Goal: Information Seeking & Learning: Learn about a topic

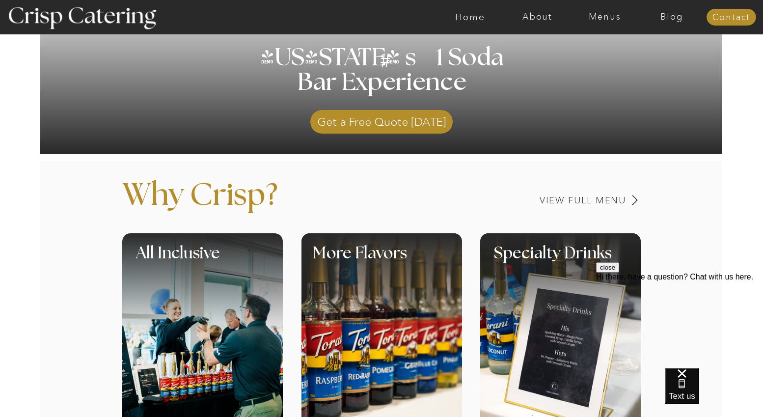
scroll to position [252, 0]
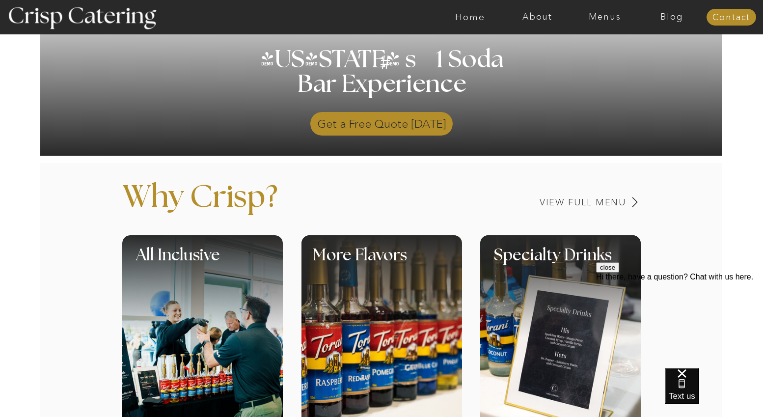
click at [370, 125] on p "Get a Free Quote Today" at bounding box center [381, 121] width 142 height 28
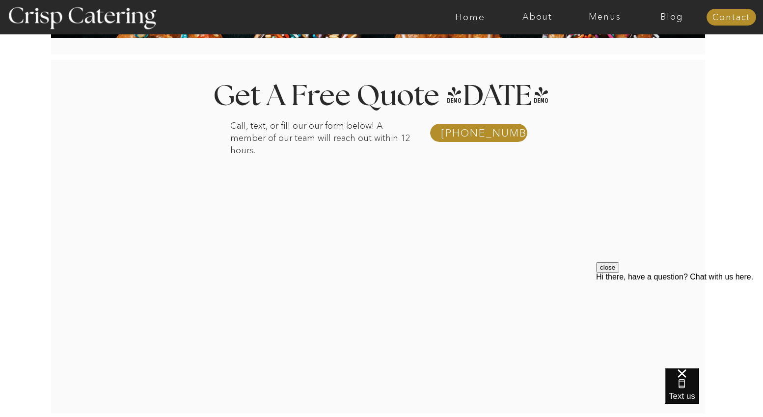
scroll to position [120, 0]
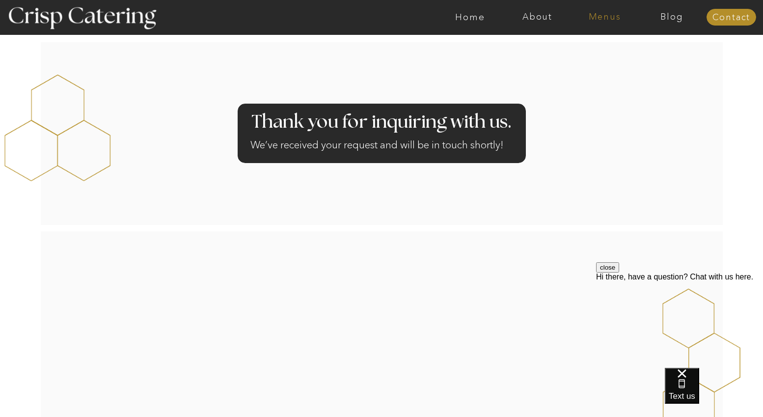
click at [599, 22] on nav "Menus" at bounding box center [604, 17] width 67 height 10
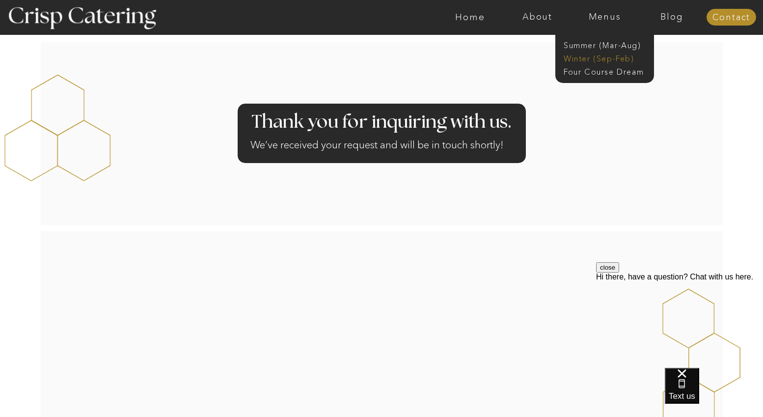
click at [588, 60] on nav "Winter (Sep-Feb)" at bounding box center [604, 57] width 81 height 9
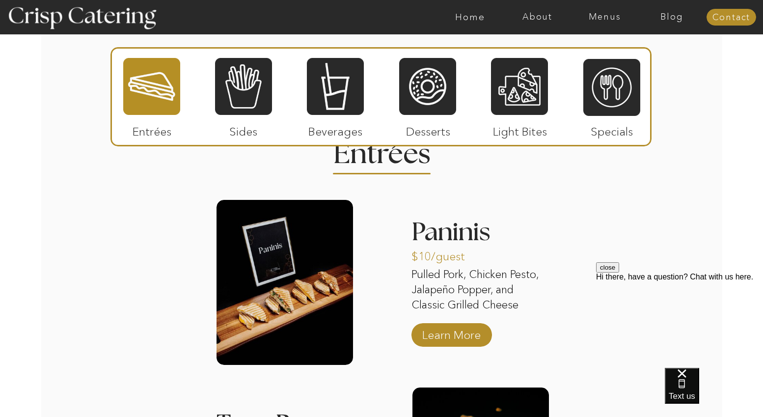
scroll to position [1170, 0]
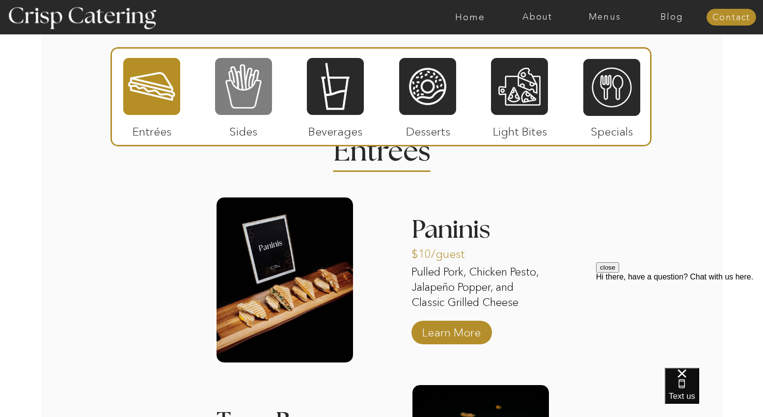
click at [235, 85] on div at bounding box center [243, 86] width 57 height 59
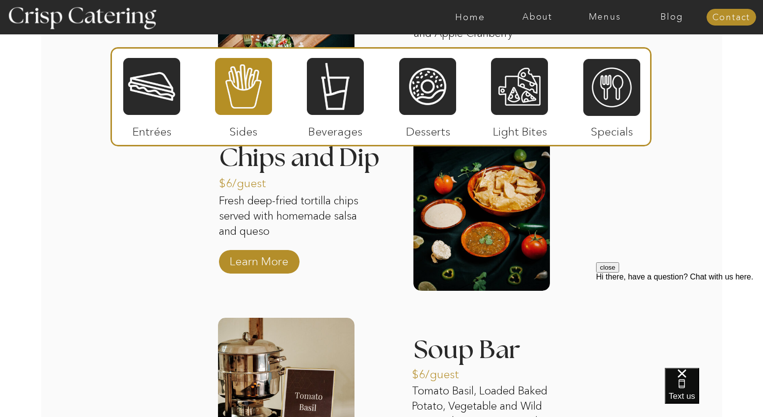
scroll to position [1633, 0]
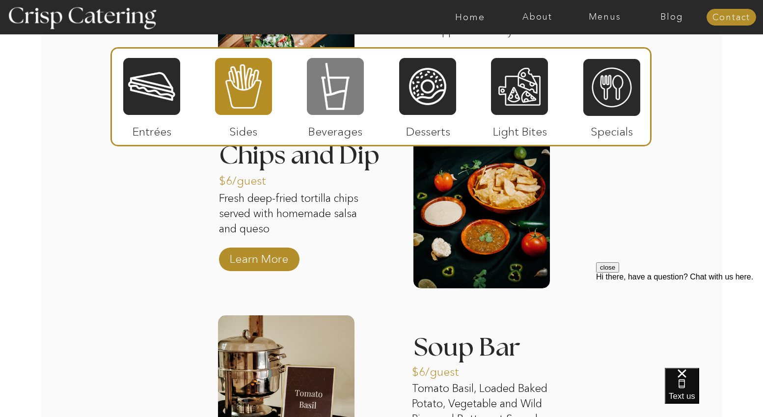
click at [358, 93] on div at bounding box center [335, 86] width 57 height 59
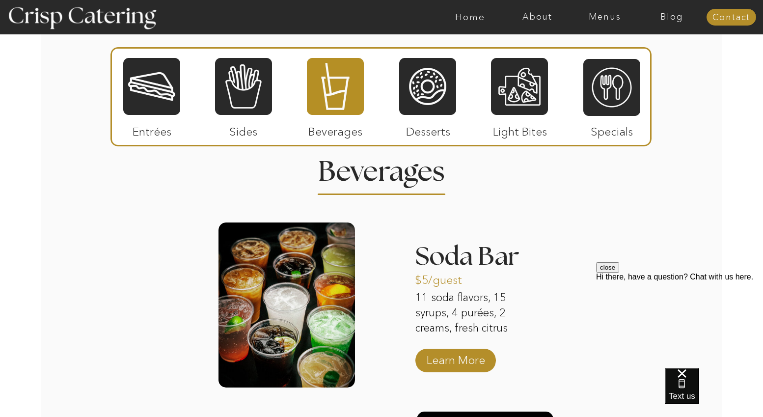
scroll to position [1143, 0]
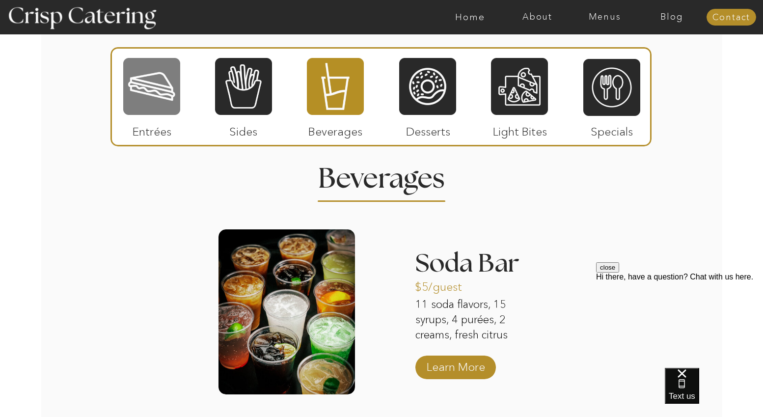
click at [171, 98] on div at bounding box center [151, 86] width 57 height 59
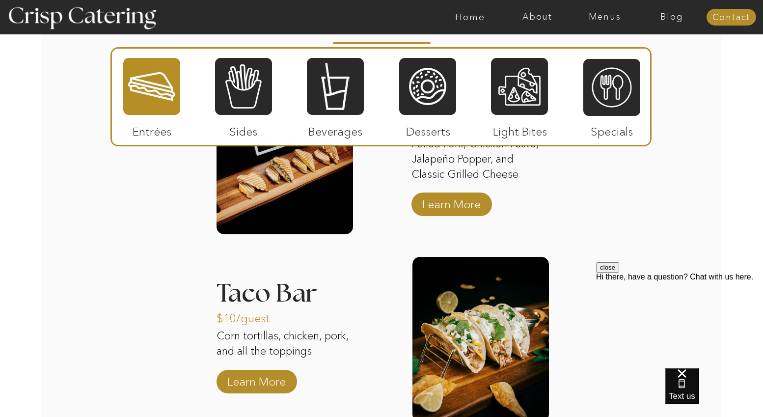
scroll to position [1300, 0]
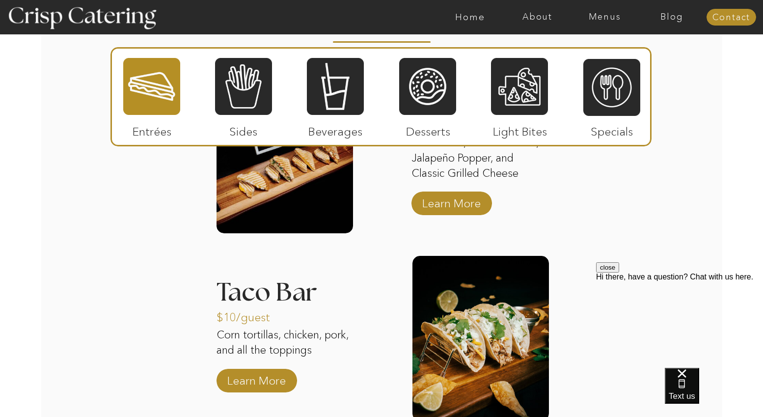
click at [445, 72] on div at bounding box center [427, 86] width 57 height 59
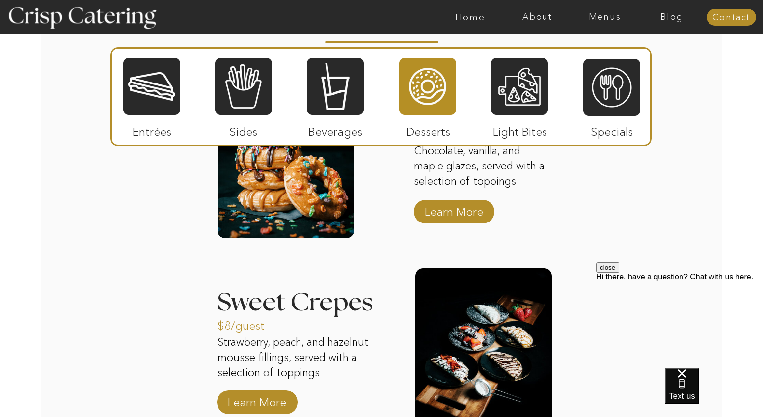
drag, startPoint x: 512, startPoint y: 101, endPoint x: 528, endPoint y: 130, distance: 33.2
click at [512, 102] on div at bounding box center [519, 86] width 57 height 59
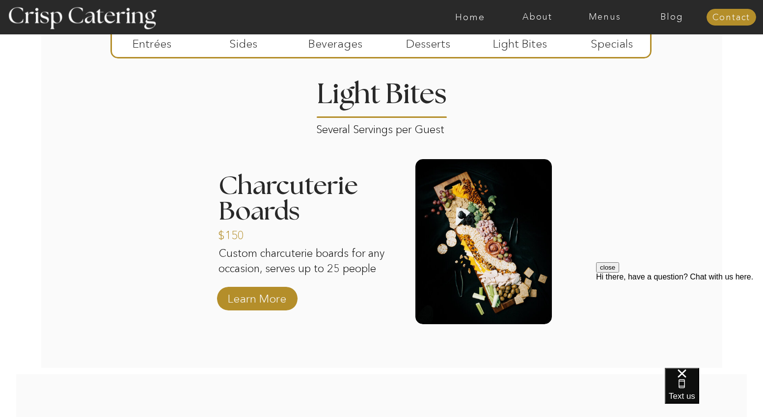
scroll to position [1120, 0]
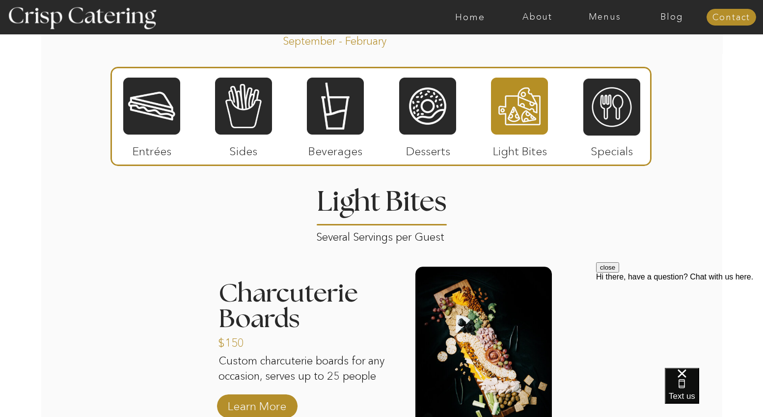
click at [439, 118] on div at bounding box center [427, 106] width 57 height 59
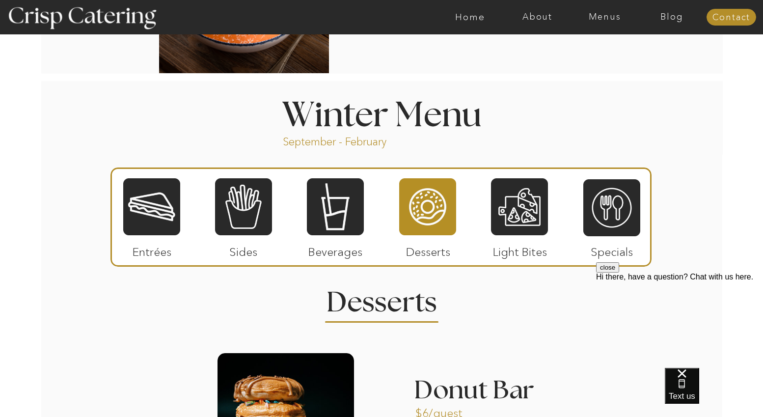
scroll to position [1024, 0]
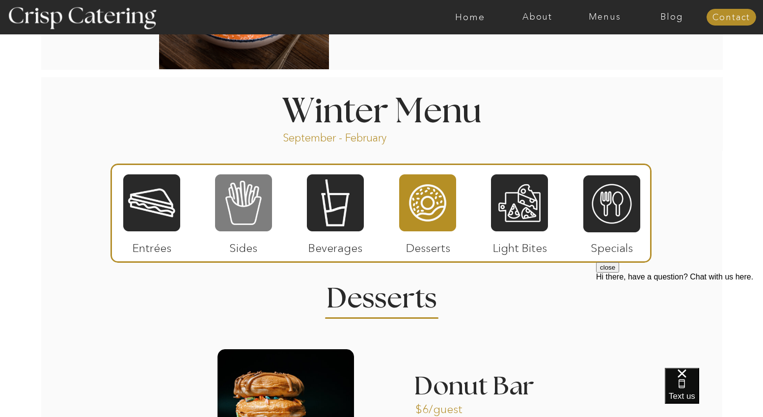
click at [265, 203] on div at bounding box center [243, 202] width 57 height 59
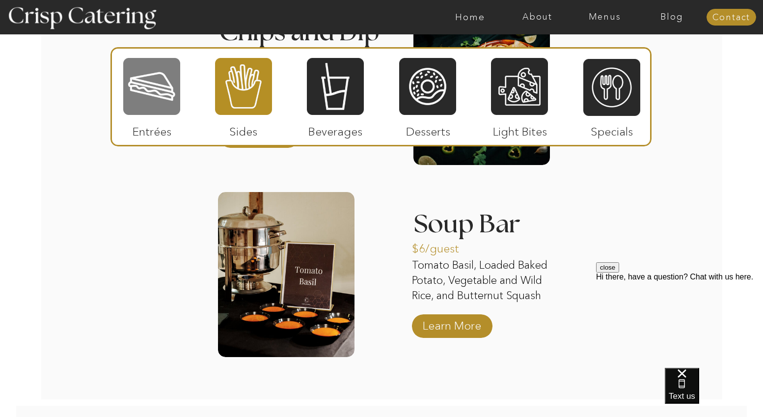
scroll to position [1755, 0]
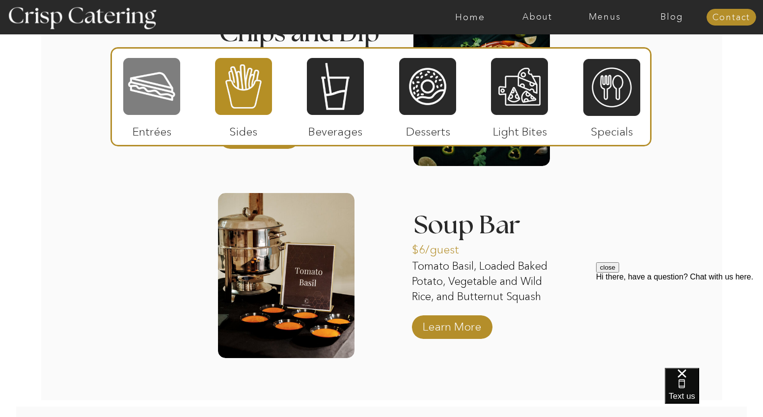
click at [164, 98] on div at bounding box center [151, 86] width 57 height 59
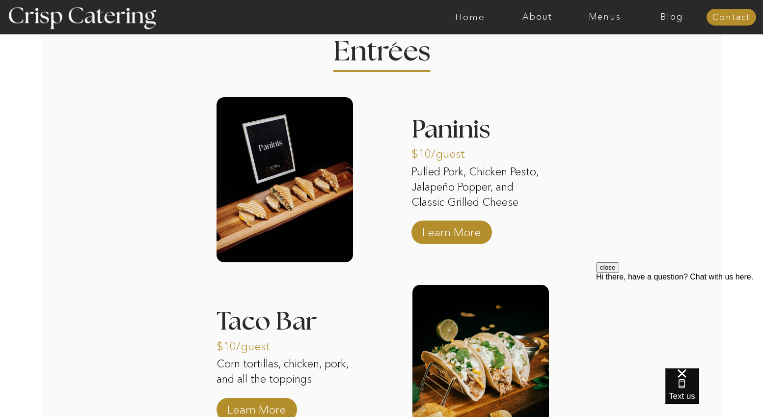
scroll to position [1293, 0]
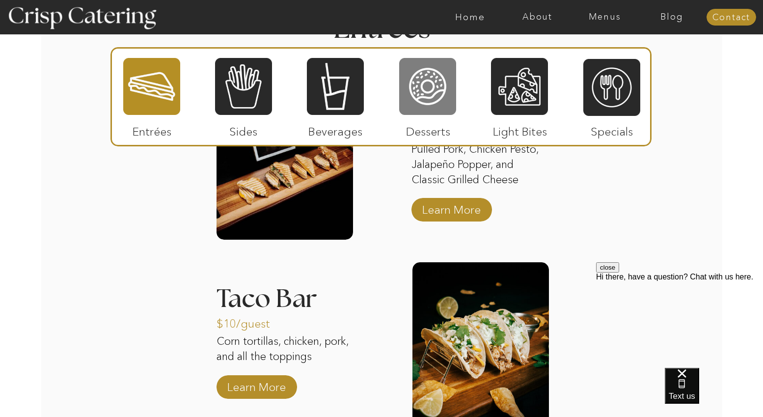
click at [416, 85] on div at bounding box center [427, 86] width 57 height 59
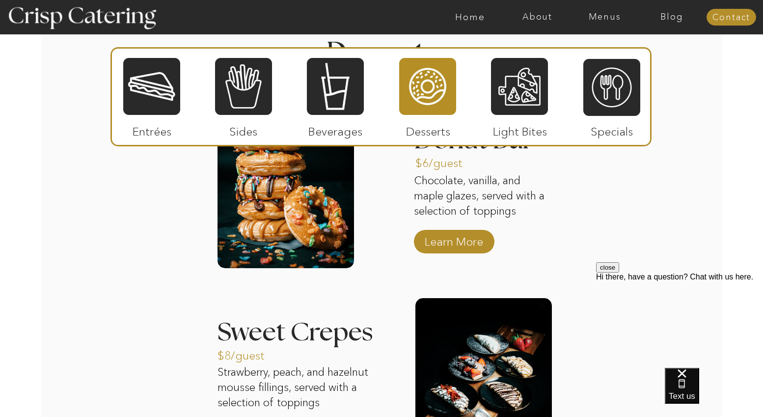
scroll to position [1258, 0]
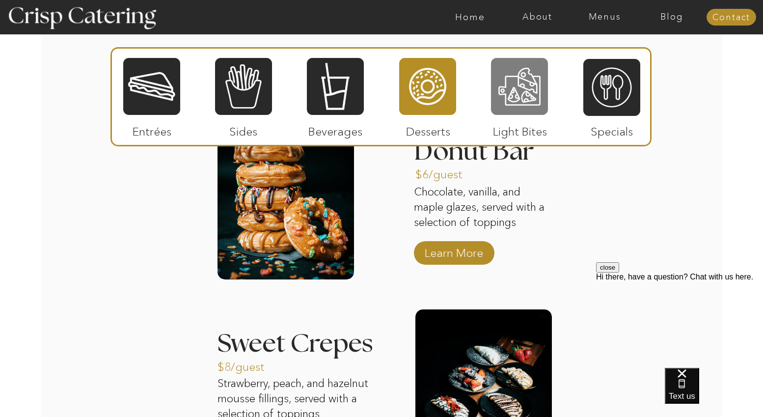
click at [531, 93] on div at bounding box center [519, 86] width 57 height 59
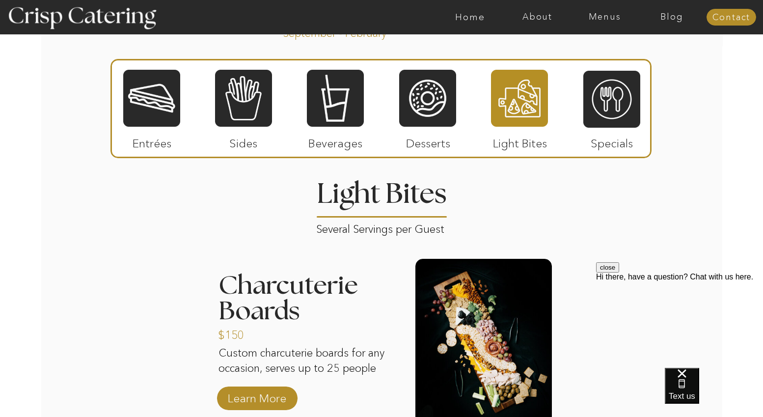
scroll to position [1128, 0]
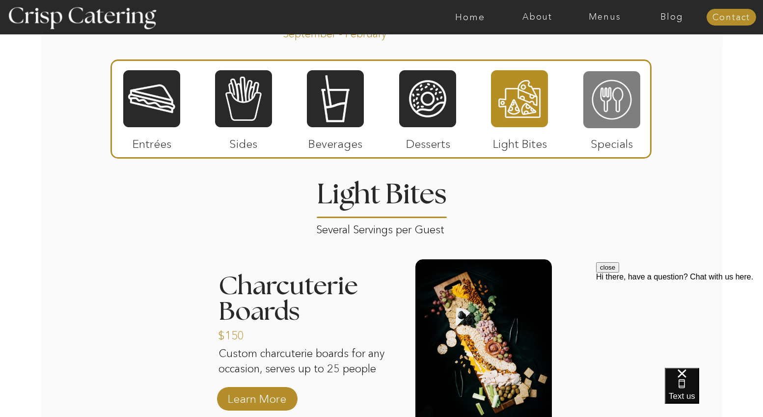
click at [632, 103] on div at bounding box center [611, 99] width 57 height 59
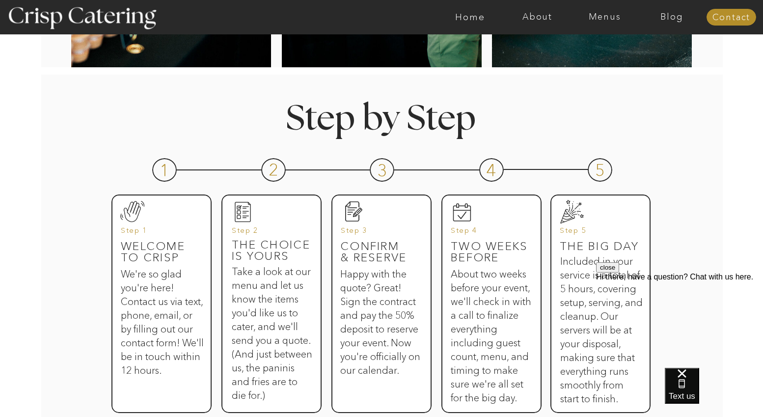
scroll to position [387, 0]
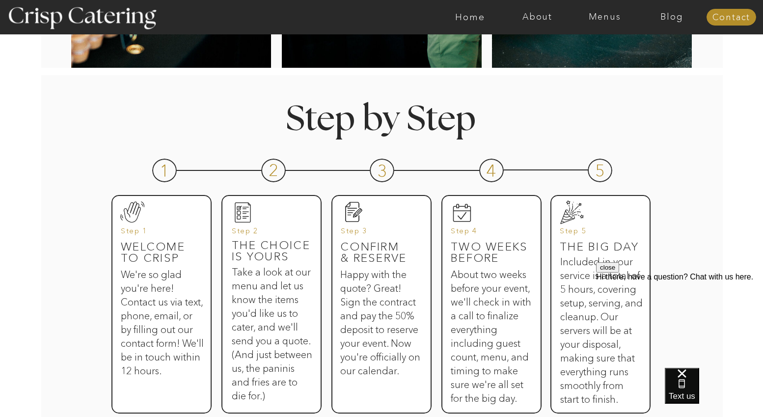
click at [619, 272] on button "close" at bounding box center [607, 267] width 23 height 10
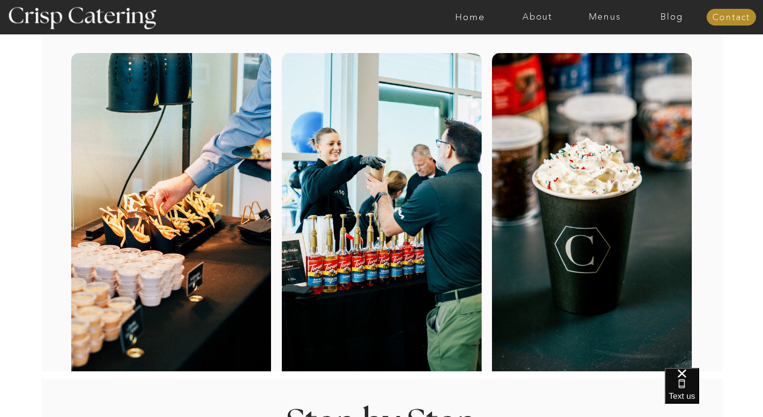
scroll to position [92, 0]
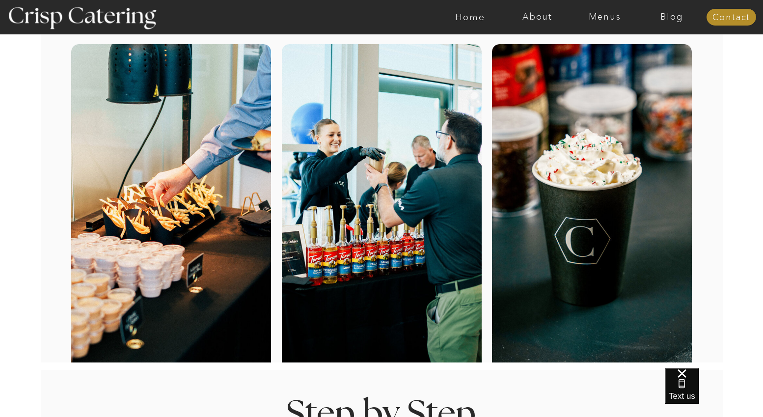
click at [592, 24] on div at bounding box center [420, 17] width 1557 height 34
click at [603, 21] on nav "Menus" at bounding box center [604, 17] width 67 height 10
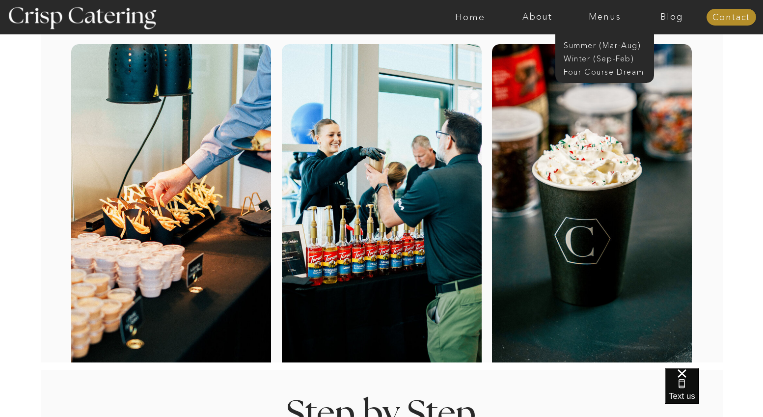
click at [613, 63] on div at bounding box center [604, 50] width 99 height 65
click at [615, 60] on nav "Winter (Sep-Feb)" at bounding box center [604, 57] width 81 height 9
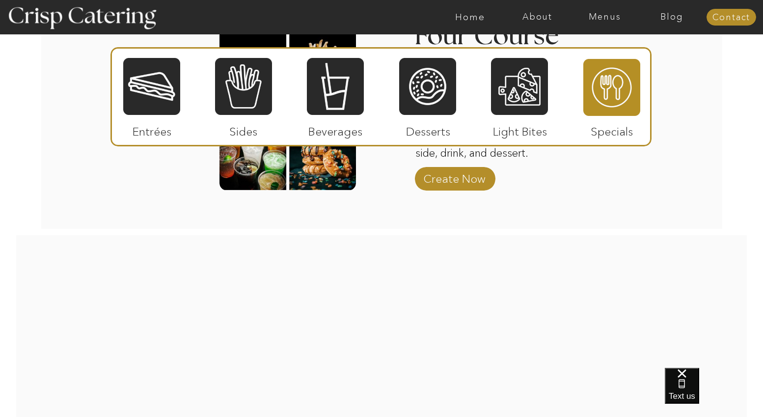
scroll to position [1551, 0]
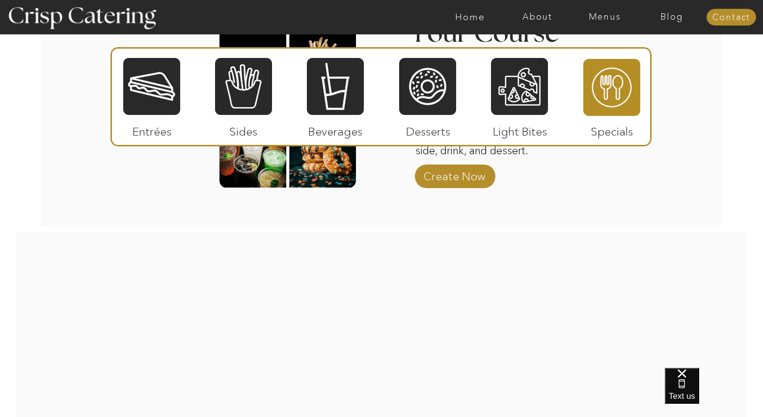
click at [156, 89] on div at bounding box center [151, 86] width 57 height 59
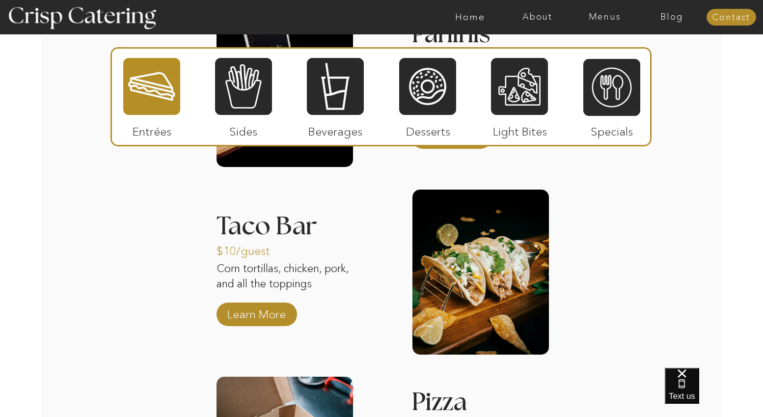
scroll to position [1378, 0]
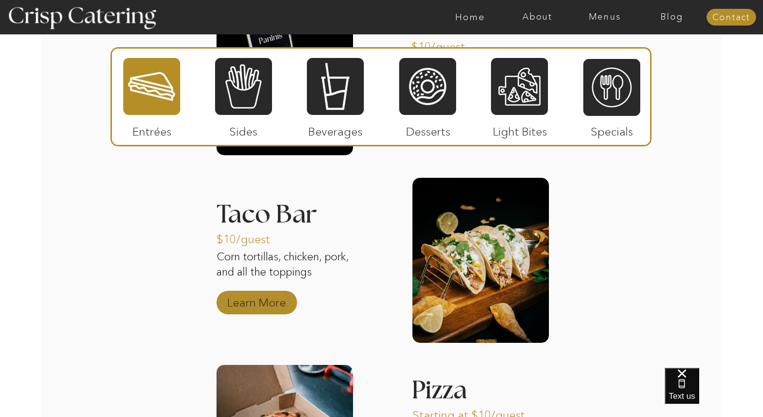
click at [265, 297] on p "Learn More" at bounding box center [256, 300] width 65 height 28
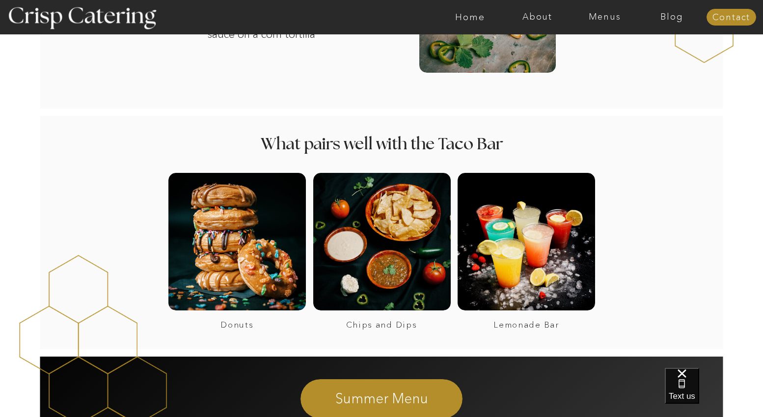
scroll to position [631, 0]
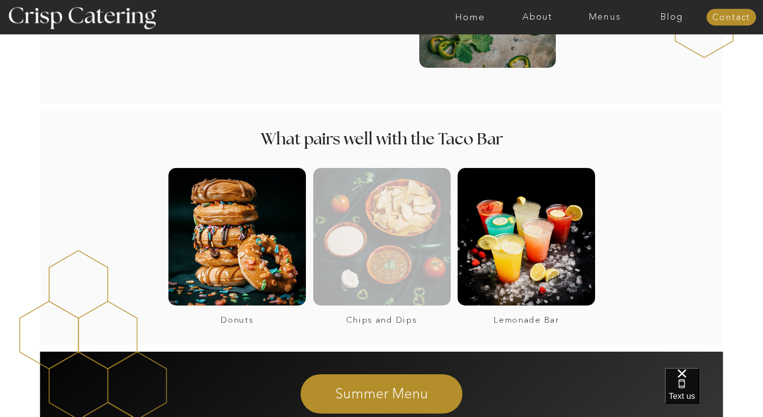
click at [382, 241] on div at bounding box center [381, 236] width 137 height 137
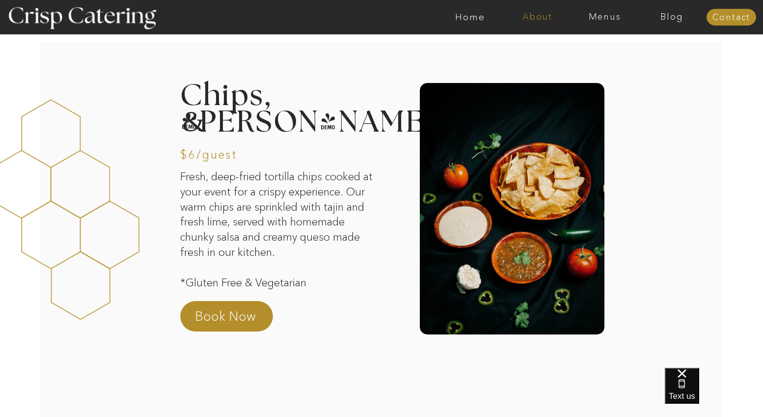
click at [540, 19] on nav "About" at bounding box center [537, 17] width 67 height 10
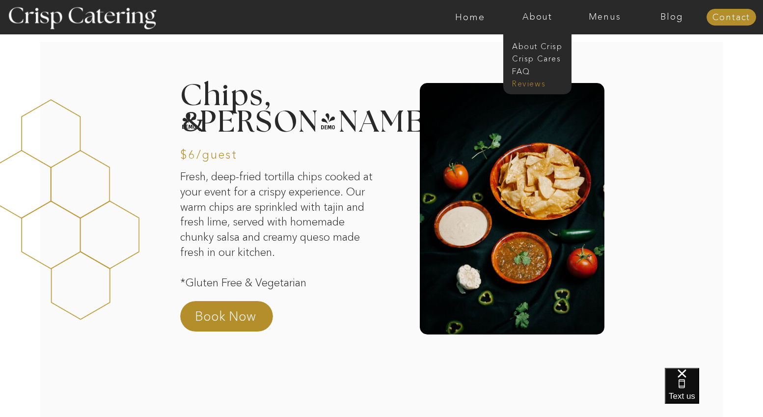
click at [531, 83] on nav "Reviews" at bounding box center [536, 82] width 49 height 9
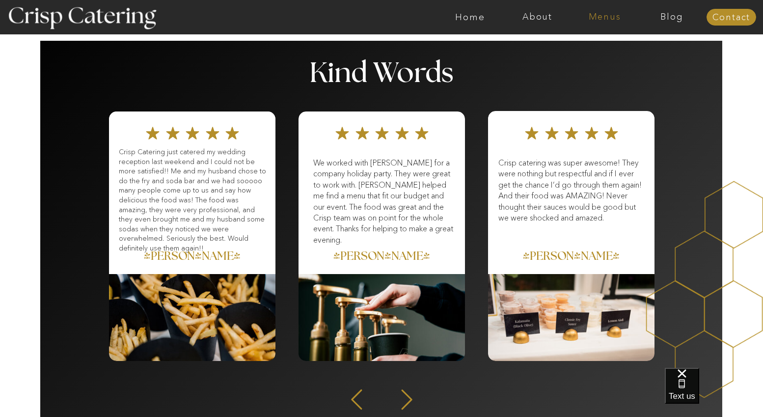
click at [609, 19] on nav "Menus" at bounding box center [604, 17] width 67 height 10
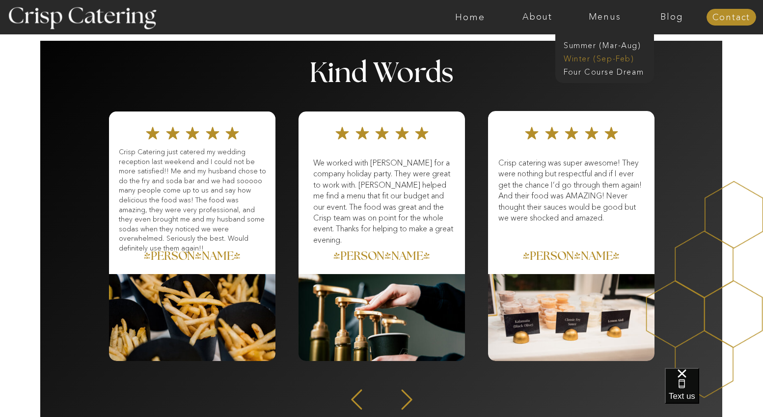
click at [601, 61] on nav "Winter (Sep-Feb)" at bounding box center [604, 57] width 81 height 9
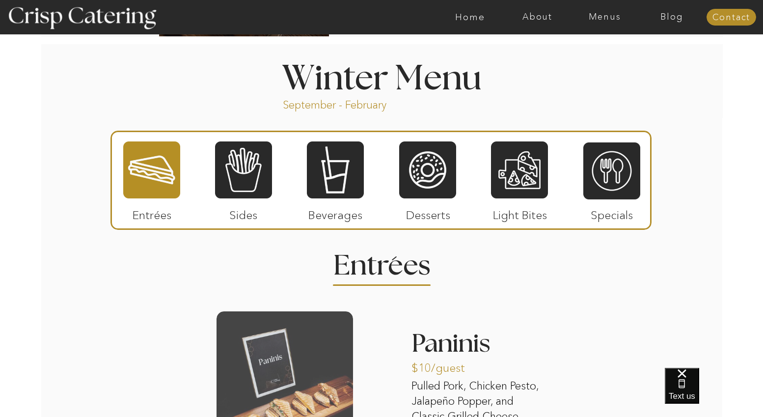
scroll to position [1062, 0]
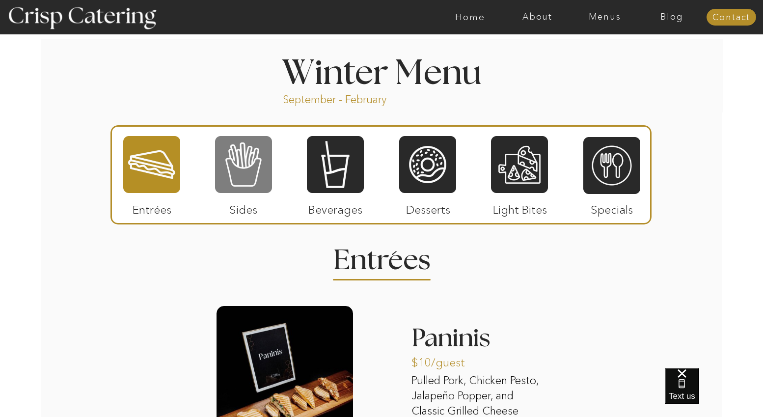
click at [231, 166] on div at bounding box center [243, 164] width 57 height 59
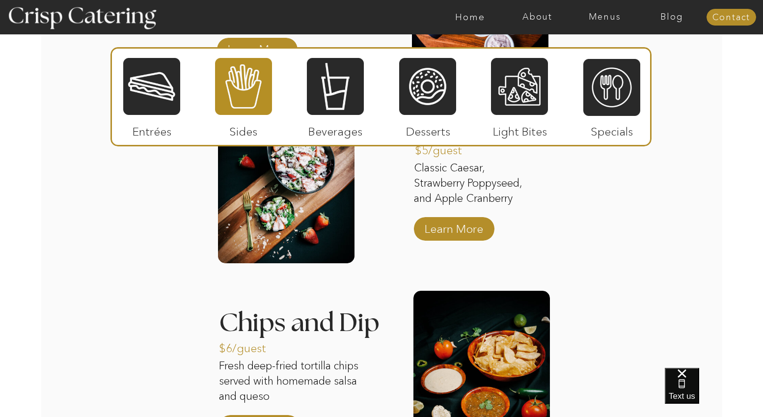
scroll to position [1466, 0]
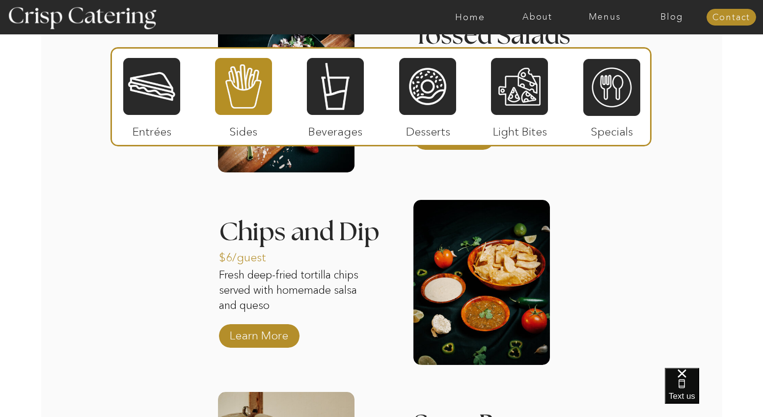
scroll to position [1560, 0]
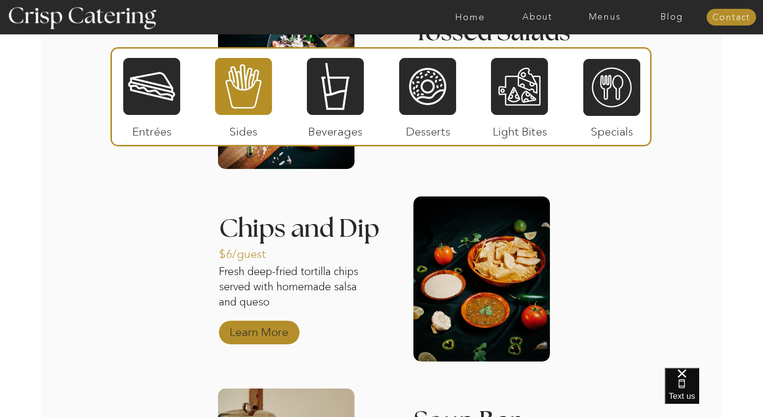
click at [250, 330] on p "Learn More" at bounding box center [258, 329] width 65 height 28
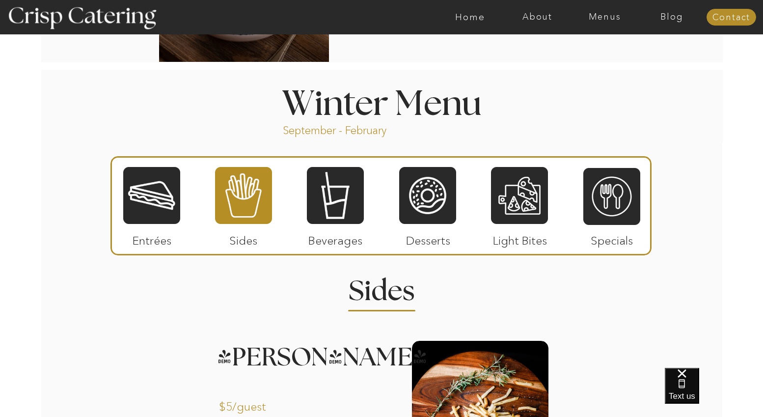
scroll to position [1053, 0]
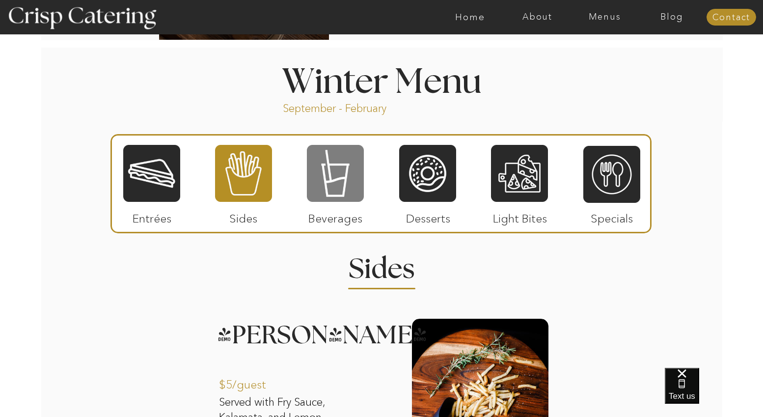
click at [358, 188] on div at bounding box center [335, 173] width 57 height 59
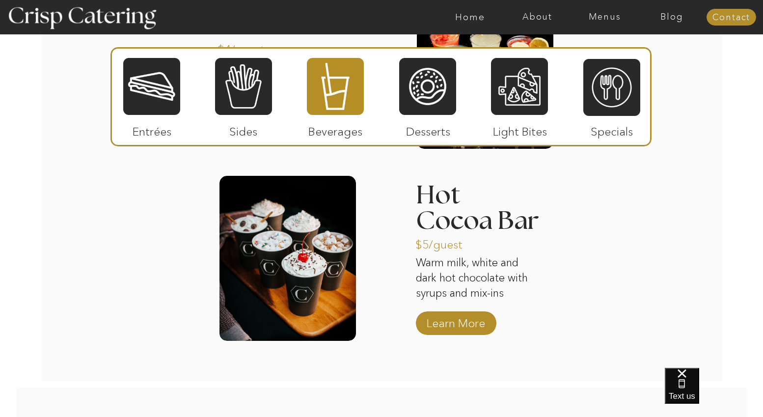
scroll to position [1579, 0]
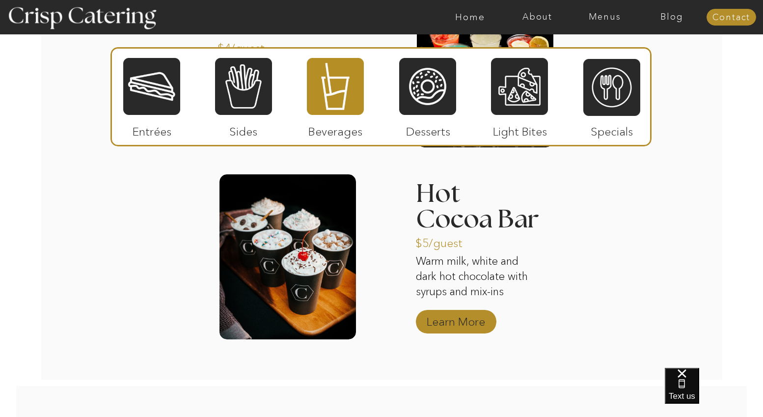
click at [481, 328] on p "Learn More" at bounding box center [455, 319] width 65 height 28
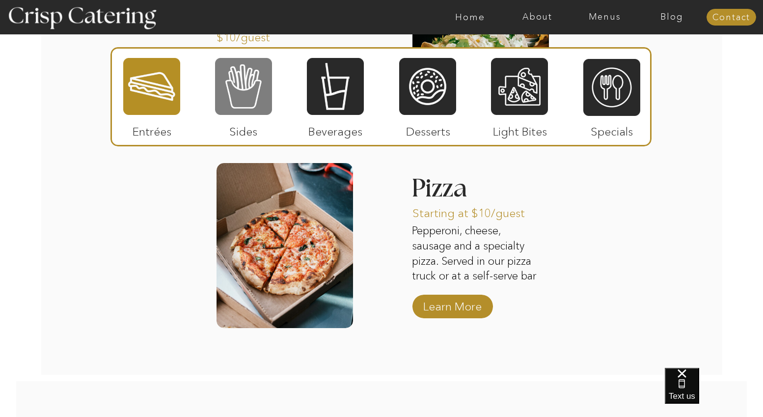
click at [222, 81] on div at bounding box center [243, 86] width 57 height 59
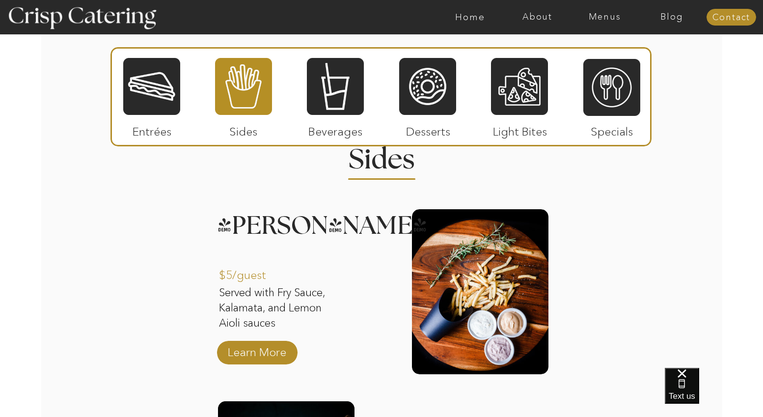
scroll to position [1162, 0]
